Goal: Transaction & Acquisition: Purchase product/service

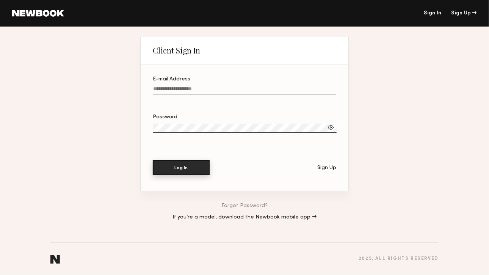
type input "**********"
click at [177, 160] on button "Log In" at bounding box center [181, 167] width 57 height 15
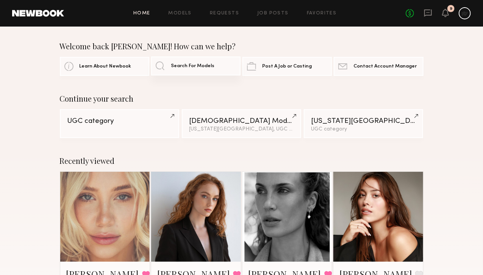
click at [179, 67] on span "Search For Models" at bounding box center [193, 66] width 44 height 5
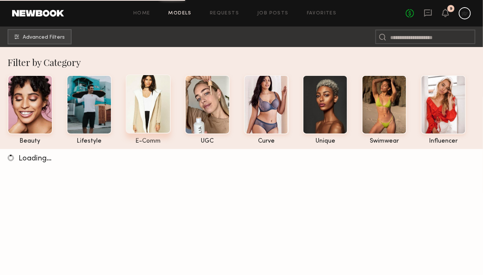
click at [144, 102] on div at bounding box center [148, 103] width 45 height 59
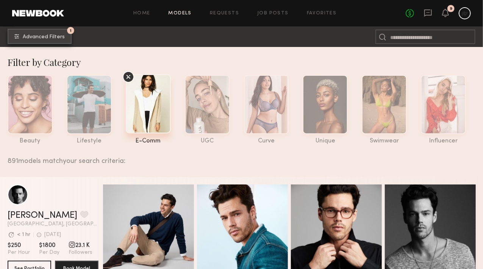
click at [33, 35] on span "Advanced Filters" at bounding box center [44, 36] width 42 height 5
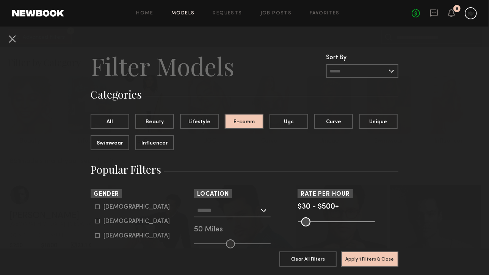
click at [108, 222] on div "Female" at bounding box center [136, 221] width 66 height 5
type input "**"
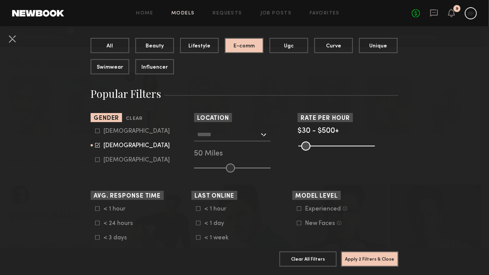
click at [227, 136] on input "text" at bounding box center [228, 134] width 62 height 13
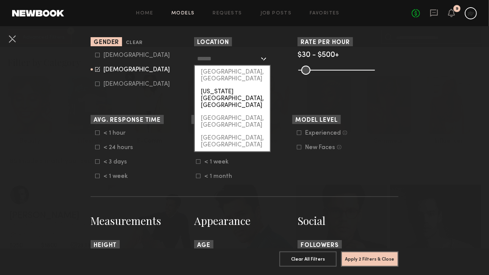
scroll to position [190, 0]
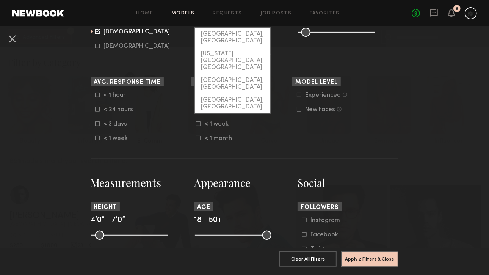
drag, startPoint x: 255, startPoint y: 75, endPoint x: 245, endPoint y: 76, distance: 10.3
click at [253, 94] on div "Chicago, IL" at bounding box center [232, 104] width 75 height 20
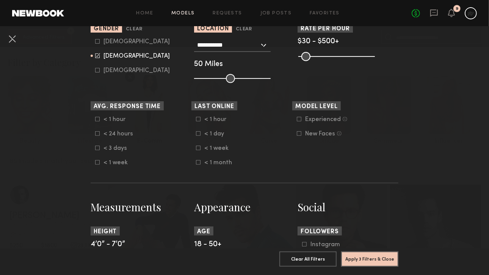
scroll to position [152, 0]
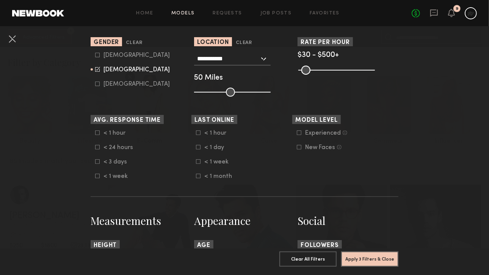
click at [227, 58] on input "**********" at bounding box center [228, 58] width 62 height 13
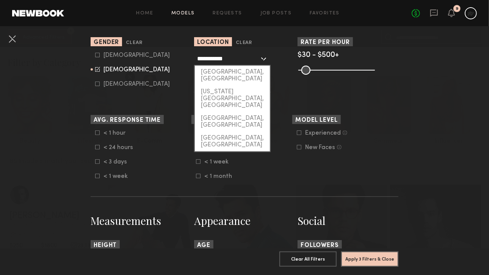
click at [353, 85] on section "Rate per Hour $30 - $500+ Pro Tip: Rates are often negotiable. We recommend inc…" at bounding box center [348, 67] width 101 height 60
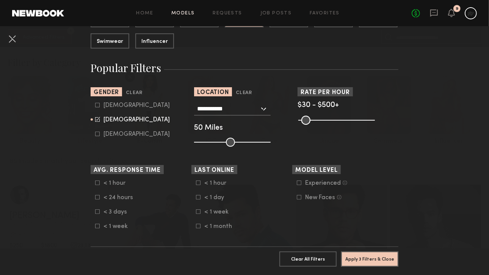
scroll to position [76, 0]
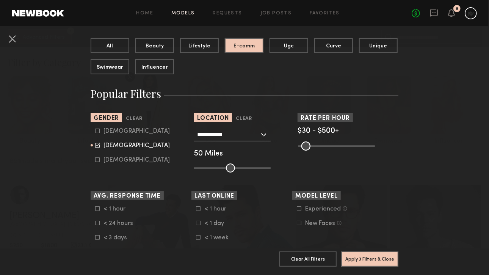
click at [242, 133] on input "**********" at bounding box center [228, 134] width 62 height 13
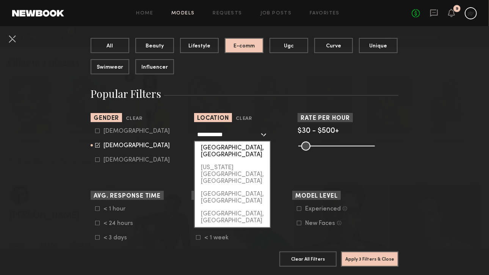
click at [220, 148] on div "Los Angeles, CA" at bounding box center [232, 151] width 75 height 20
type input "**********"
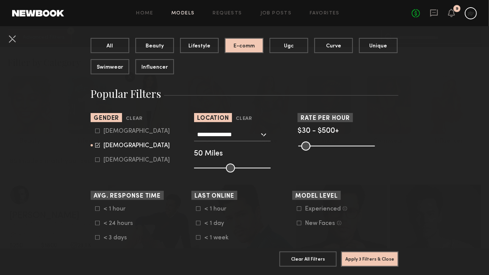
click at [255, 141] on div "**********" at bounding box center [244, 150] width 101 height 45
click at [257, 136] on div "**********" at bounding box center [232, 135] width 77 height 14
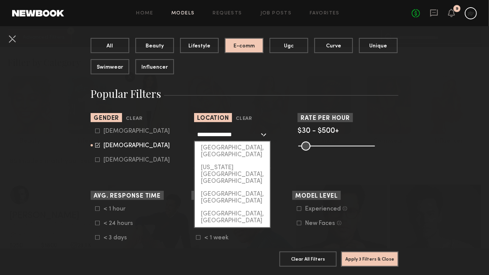
click at [242, 125] on nb-browse-filter "**********" at bounding box center [244, 143] width 101 height 60
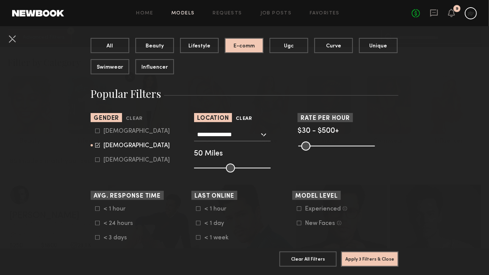
click at [243, 122] on button "Clear" at bounding box center [244, 118] width 16 height 9
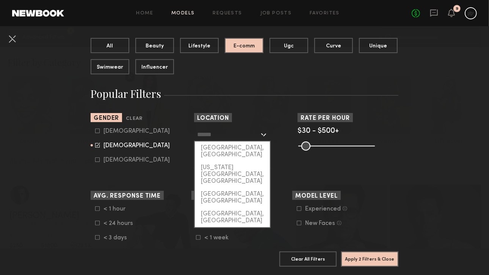
click at [218, 132] on input "text" at bounding box center [228, 134] width 62 height 13
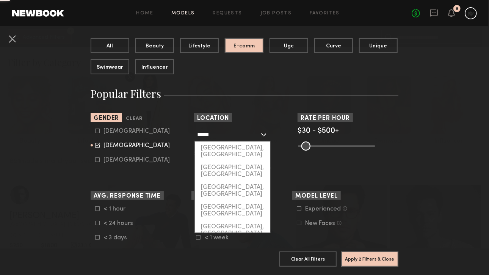
click button "Clear" at bounding box center [0, 0] width 0 height 0
click at [223, 149] on div "Miami, FL" at bounding box center [232, 151] width 75 height 20
type input "*********"
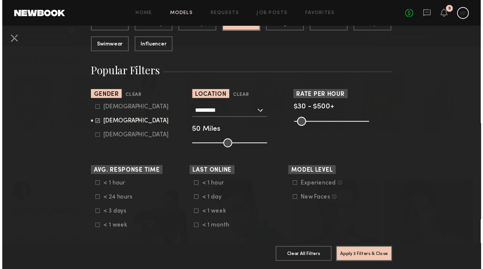
scroll to position [114, 0]
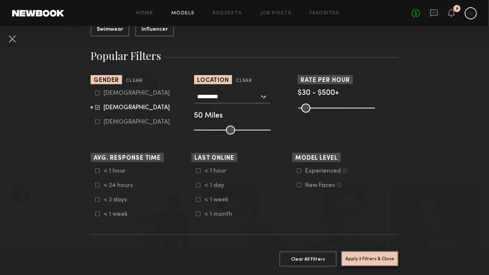
click at [370, 255] on button "Apply 3 Filters & Close" at bounding box center [369, 258] width 57 height 15
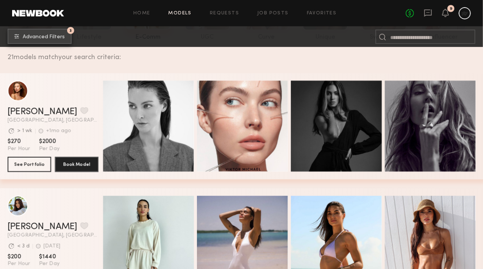
scroll to position [100, 0]
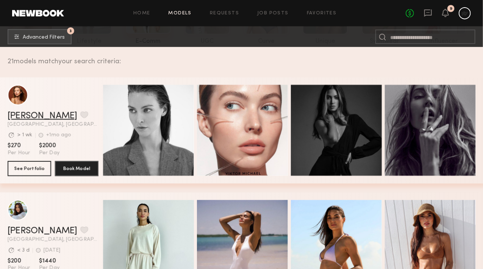
click at [14, 121] on link "Laken R." at bounding box center [43, 115] width 70 height 9
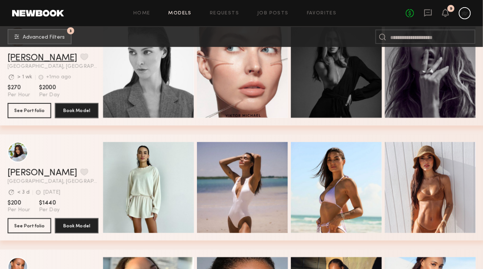
scroll to position [175, 0]
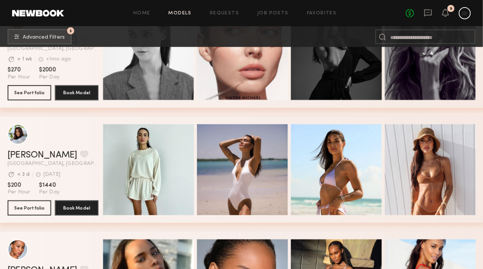
click at [297, 121] on div "Quick Preview Quick Preview Quick Preview Quick Preview" at bounding box center [294, 170] width 382 height 106
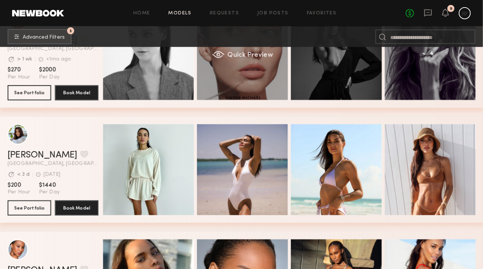
click at [288, 84] on div "Quick Preview" at bounding box center [242, 54] width 91 height 91
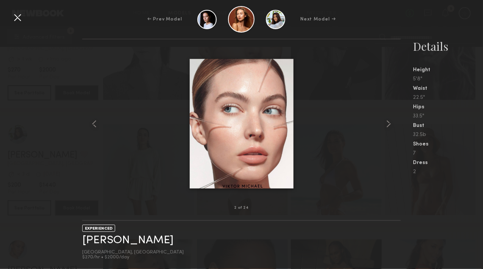
click at [15, 16] on div at bounding box center [17, 17] width 12 height 12
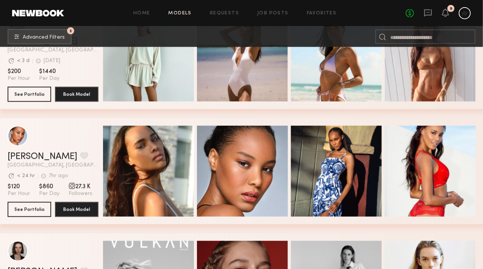
scroll to position [403, 0]
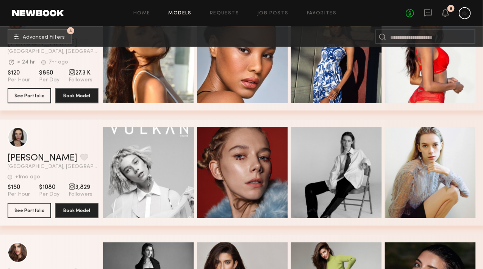
click at [64, 154] on header "Katya N. Favorite Miami, FL +1mo ago Last Online View Portfolio" at bounding box center [53, 148] width 91 height 42
click at [0, 158] on div "Katya N. Favorite Miami, FL +1mo ago Last Online View Portfolio +1mo ago Last O…" at bounding box center [242, 173] width 485 height 106
click at [9, 163] on link "Katya N." at bounding box center [43, 158] width 70 height 9
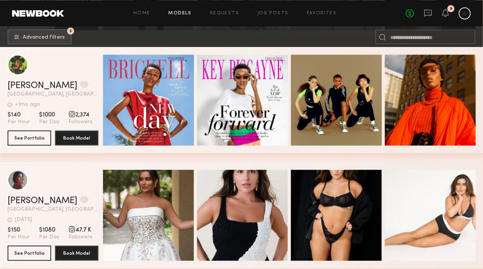
scroll to position [517, 0]
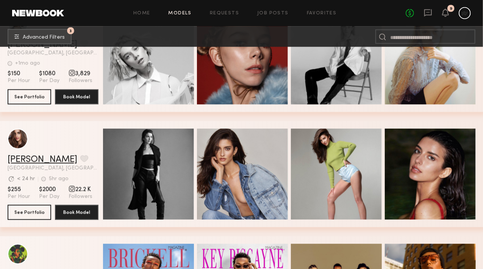
click at [10, 164] on link "Giselle L." at bounding box center [43, 159] width 70 height 9
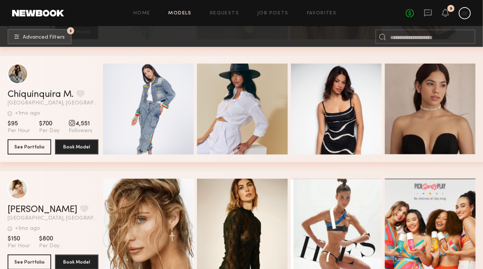
scroll to position [1426, 0]
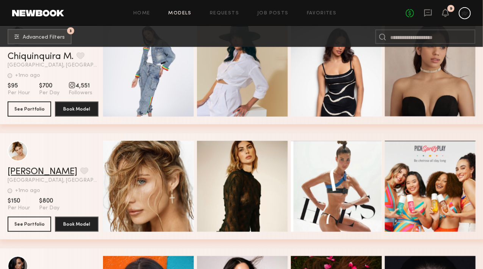
click at [16, 173] on link "Cheyenne C." at bounding box center [43, 172] width 70 height 9
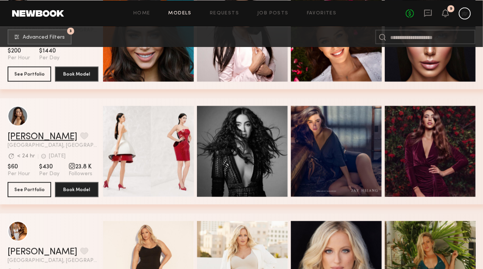
click at [32, 138] on link "Inna D." at bounding box center [43, 137] width 70 height 9
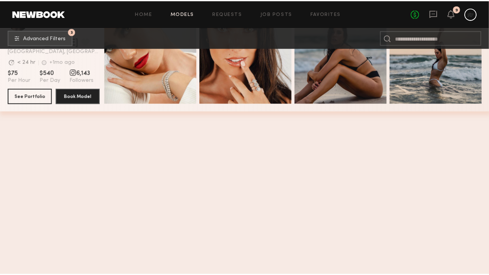
scroll to position [1843, 0]
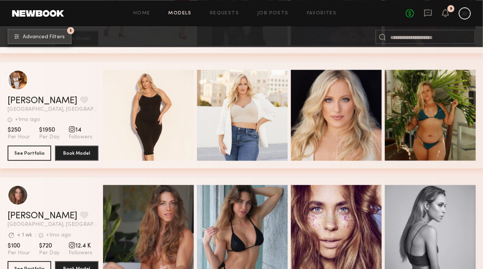
click at [53, 33] on button "3 Advanced Filters" at bounding box center [40, 36] width 64 height 15
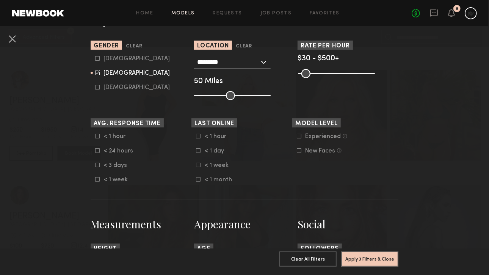
scroll to position [152, 0]
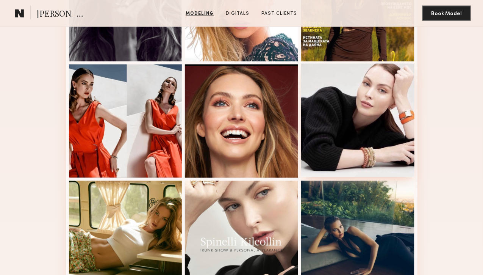
scroll to position [379, 0]
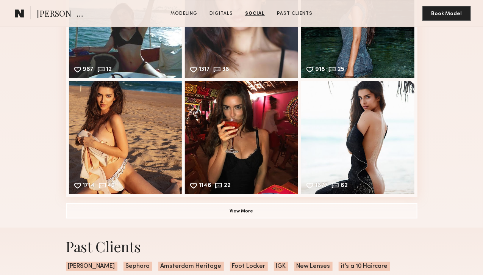
scroll to position [1099, 0]
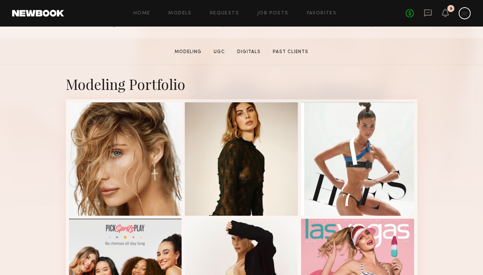
scroll to position [114, 0]
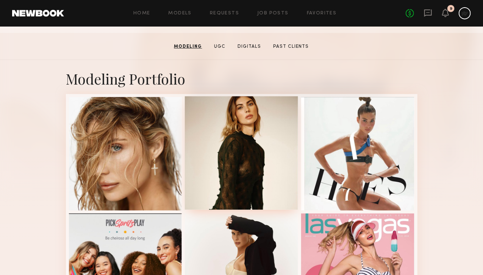
click at [268, 171] on div at bounding box center [241, 152] width 113 height 113
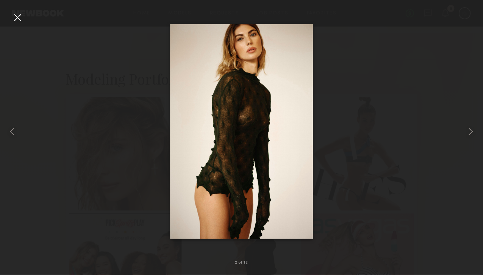
click at [20, 17] on div at bounding box center [17, 17] width 12 height 12
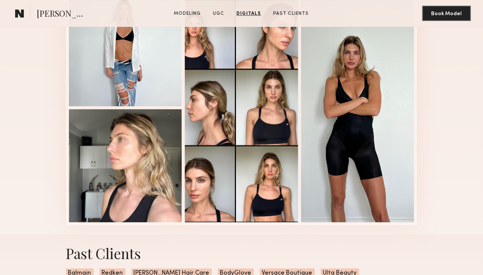
scroll to position [720, 0]
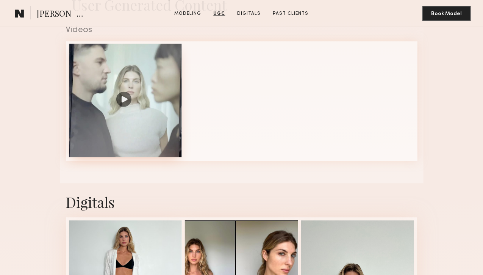
click at [114, 157] on div at bounding box center [125, 100] width 113 height 113
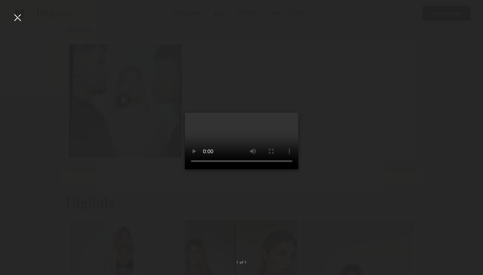
click at [22, 21] on div at bounding box center [17, 17] width 12 height 12
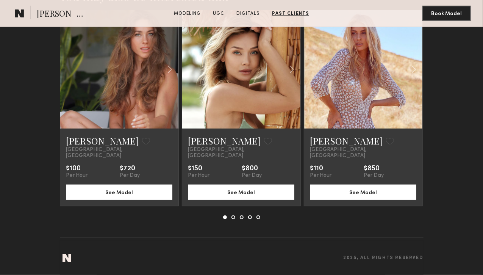
scroll to position [1402, 0]
click at [0, 0] on common-icon at bounding box center [0, 0] width 0 height 0
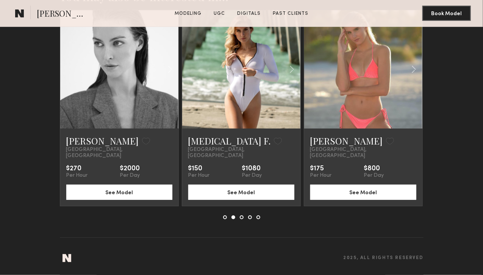
click at [0, 0] on common-icon at bounding box center [0, 0] width 0 height 0
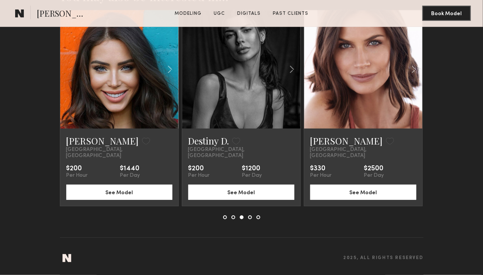
click at [0, 0] on common-icon at bounding box center [0, 0] width 0 height 0
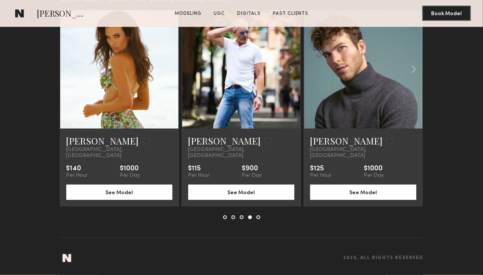
click at [0, 0] on common-icon at bounding box center [0, 0] width 0 height 0
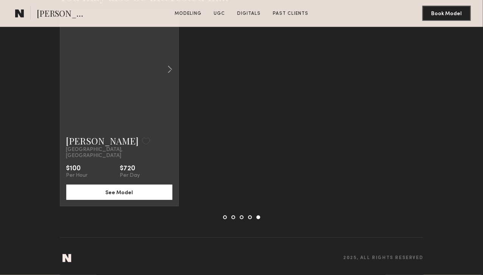
scroll to position [1023, 0]
